Goal: Navigation & Orientation: Go to known website

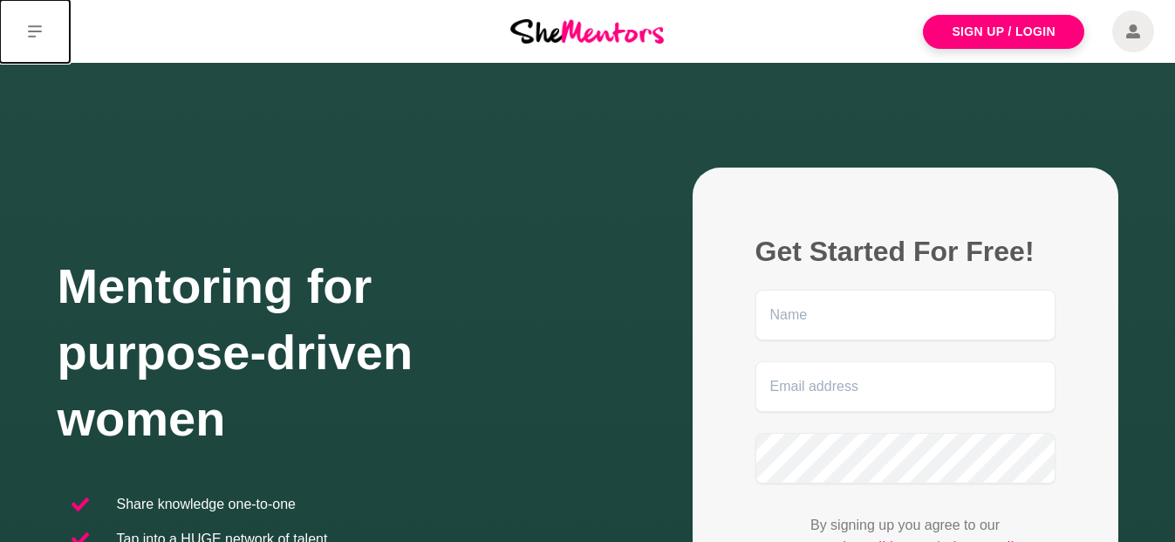
click at [40, 19] on button at bounding box center [35, 31] width 70 height 63
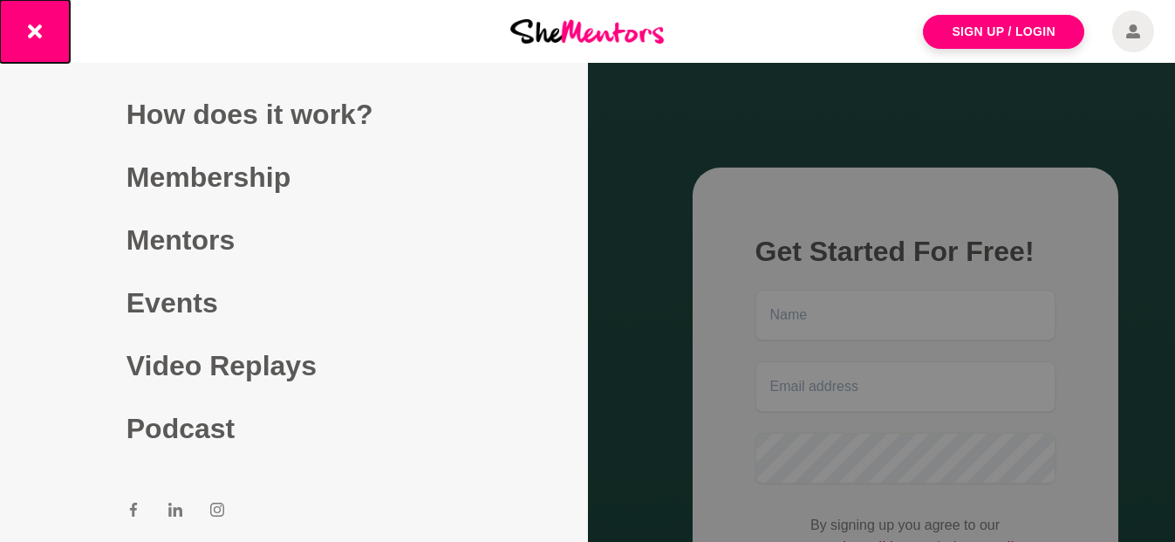
click at [47, 11] on button at bounding box center [35, 31] width 70 height 63
